Goal: Navigation & Orientation: Understand site structure

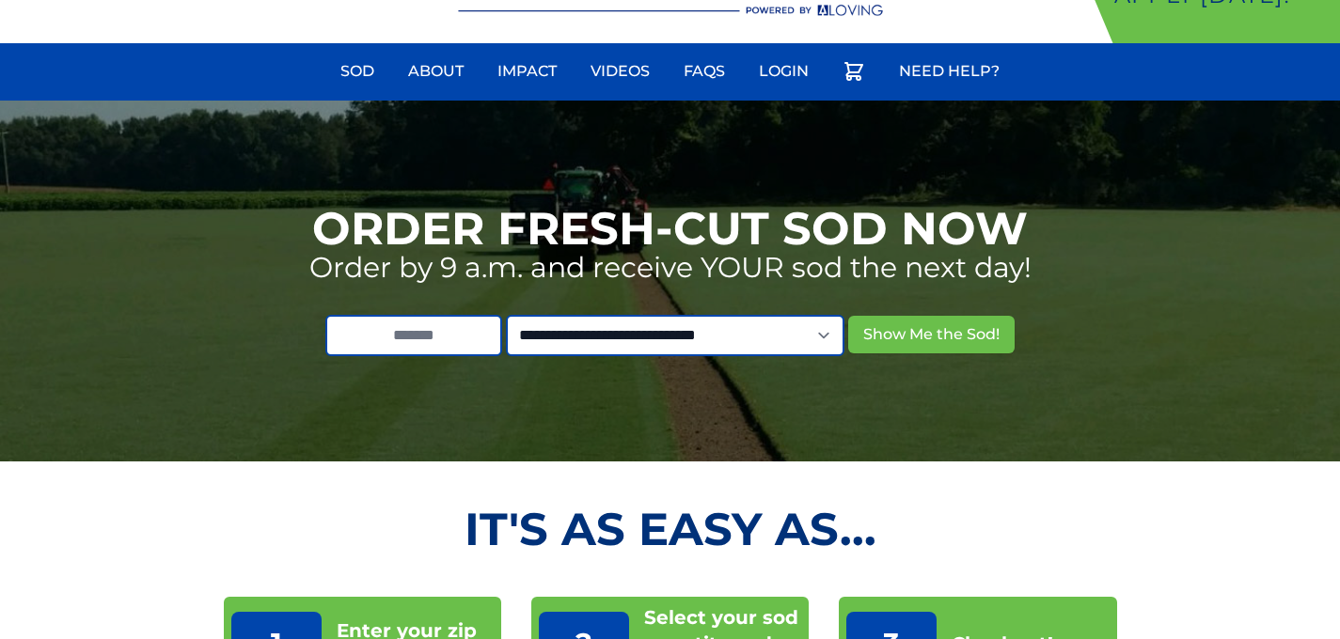
scroll to position [44, 0]
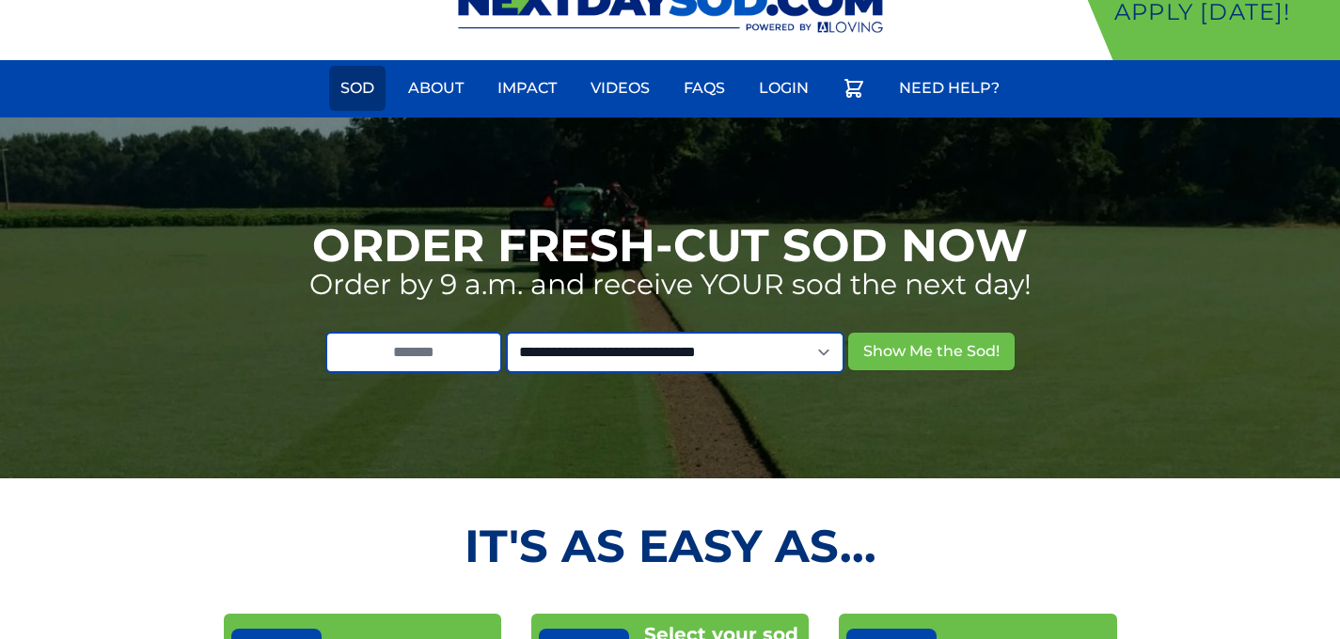
click at [357, 87] on link "Sod" at bounding box center [357, 88] width 56 height 45
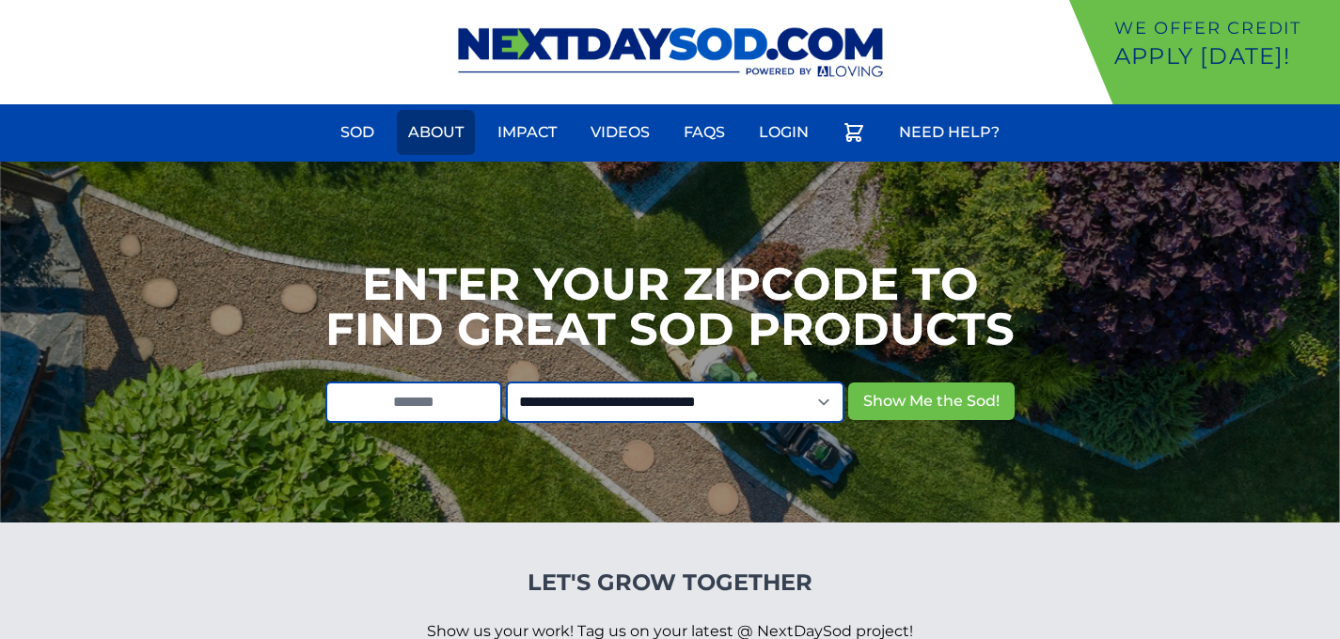
click at [455, 133] on link "About" at bounding box center [436, 132] width 78 height 45
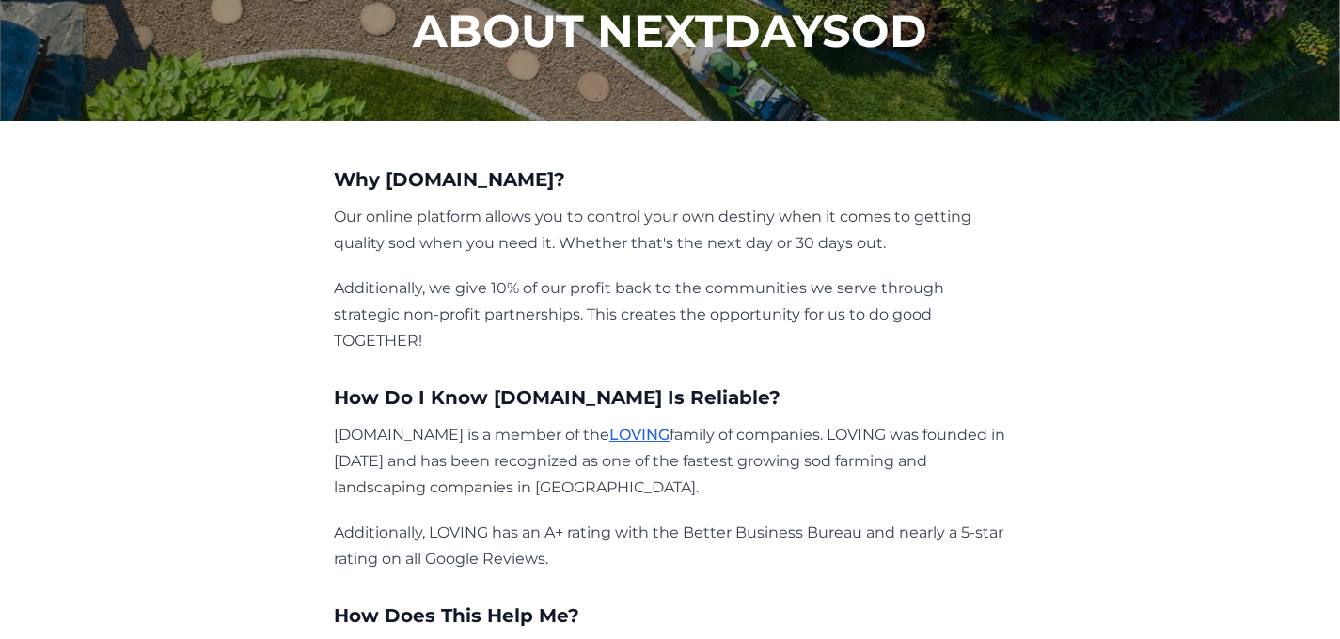
scroll to position [57, 0]
